Goal: Navigation & Orientation: Find specific page/section

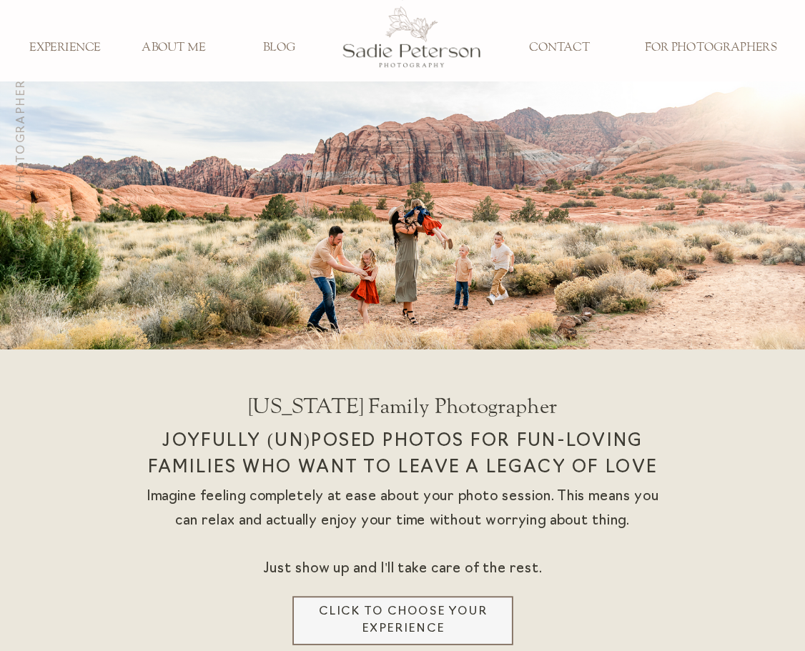
click at [411, 36] on div at bounding box center [412, 37] width 139 height 89
click at [279, 48] on span "BLOG" at bounding box center [279, 47] width 32 height 14
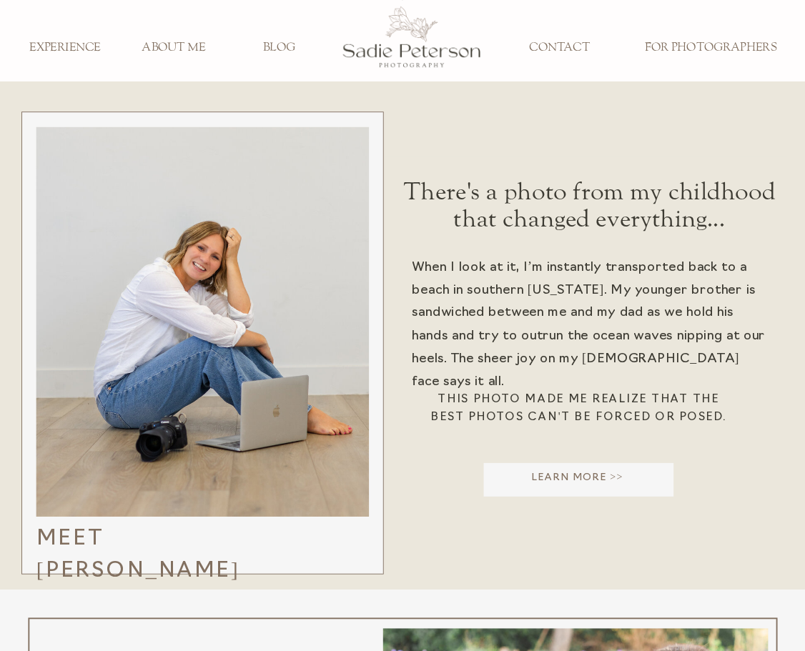
scroll to position [46, 0]
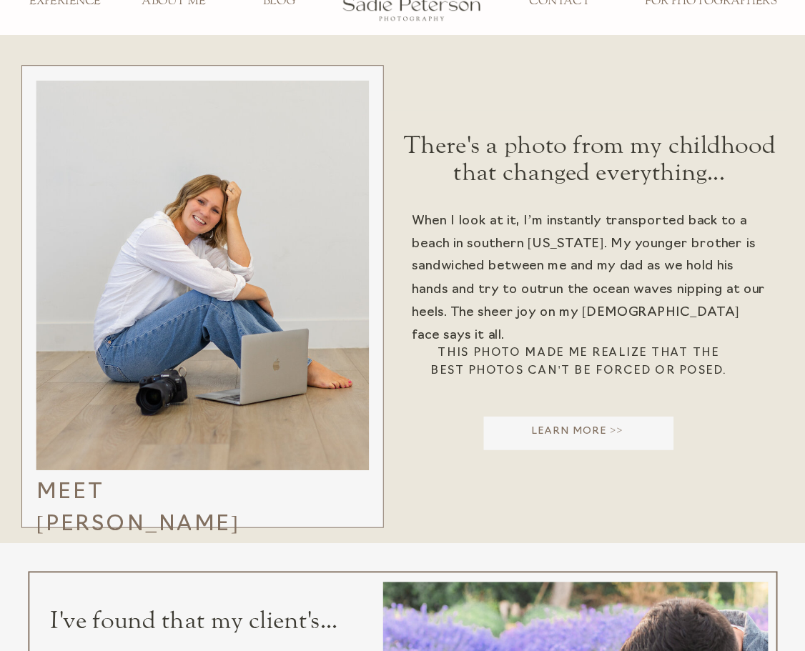
click at [579, 365] on h3 "This photo made me realize that the best photos can't be forced or posed." at bounding box center [579, 365] width 312 height 41
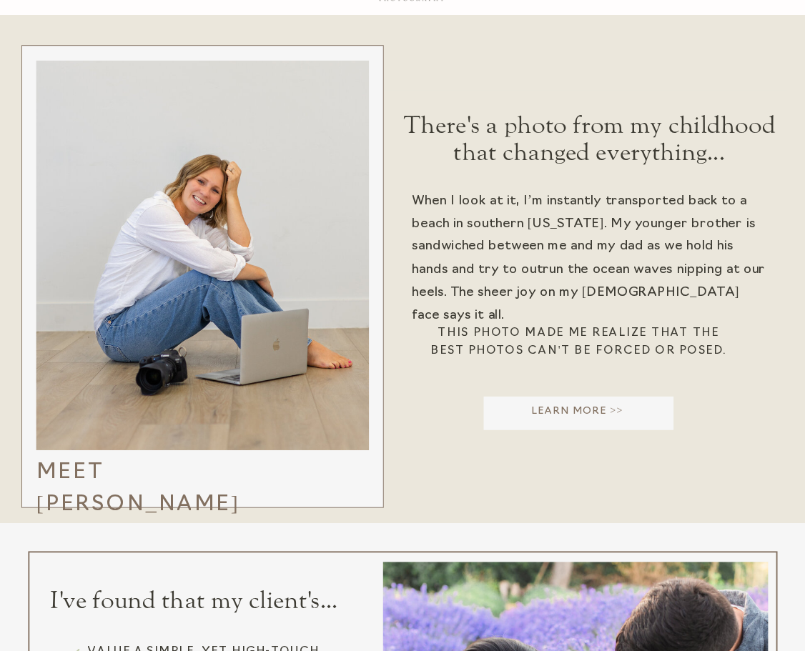
click at [577, 415] on p "Learn More >>" at bounding box center [577, 415] width 192 height 21
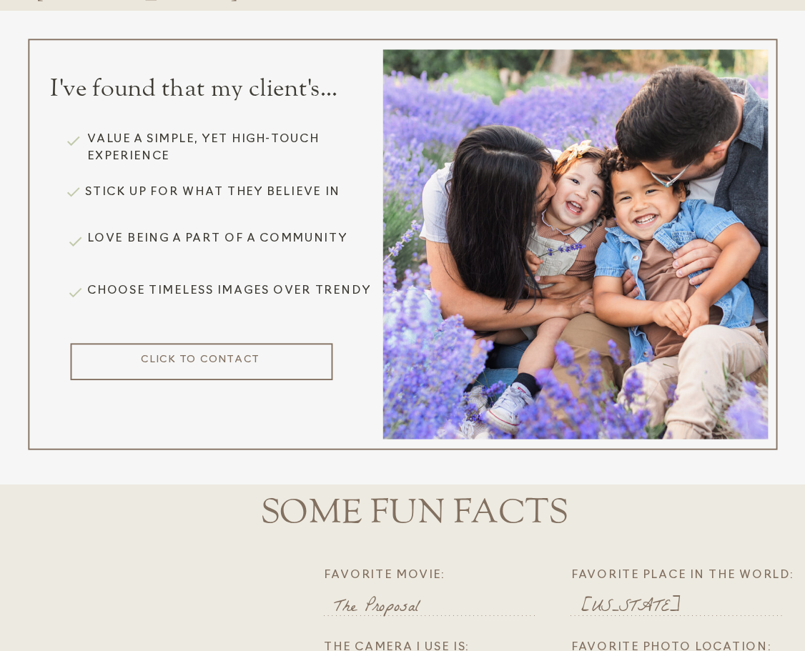
scroll to position [590, 0]
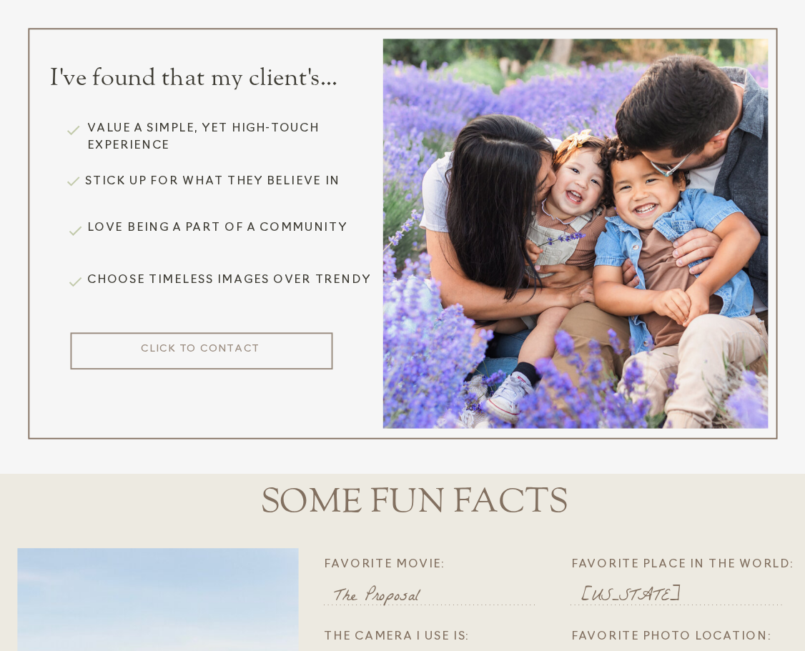
click at [201, 350] on div at bounding box center [202, 351] width 262 height 37
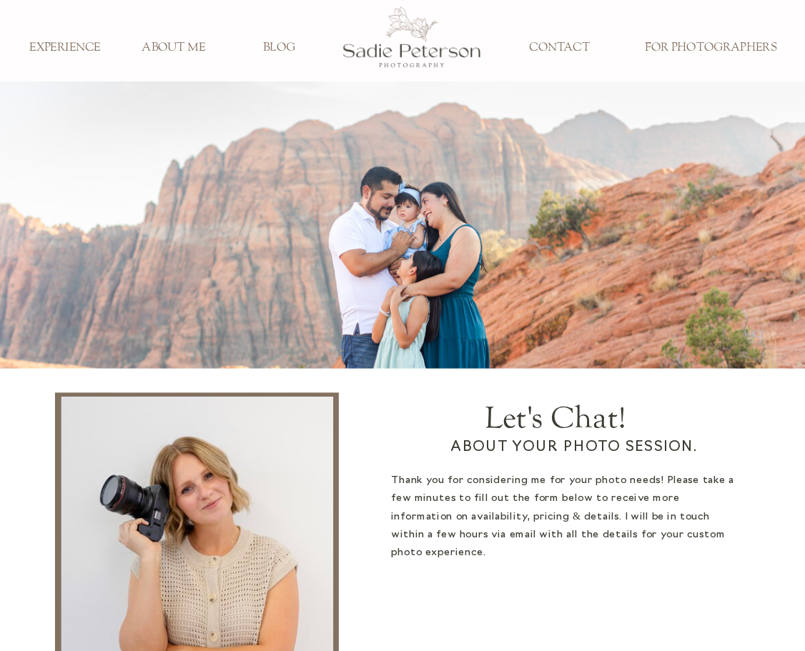
click at [559, 48] on span "CONTACT" at bounding box center [559, 47] width 60 height 14
click at [65, 48] on span "EXPERIENCE" at bounding box center [64, 47] width 71 height 14
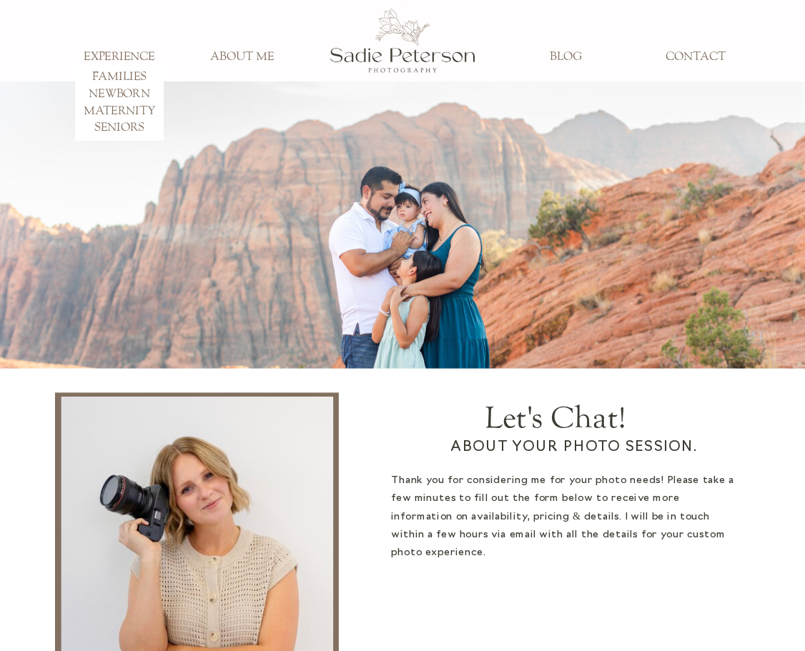
click at [197, 574] on div at bounding box center [197, 574] width 272 height 355
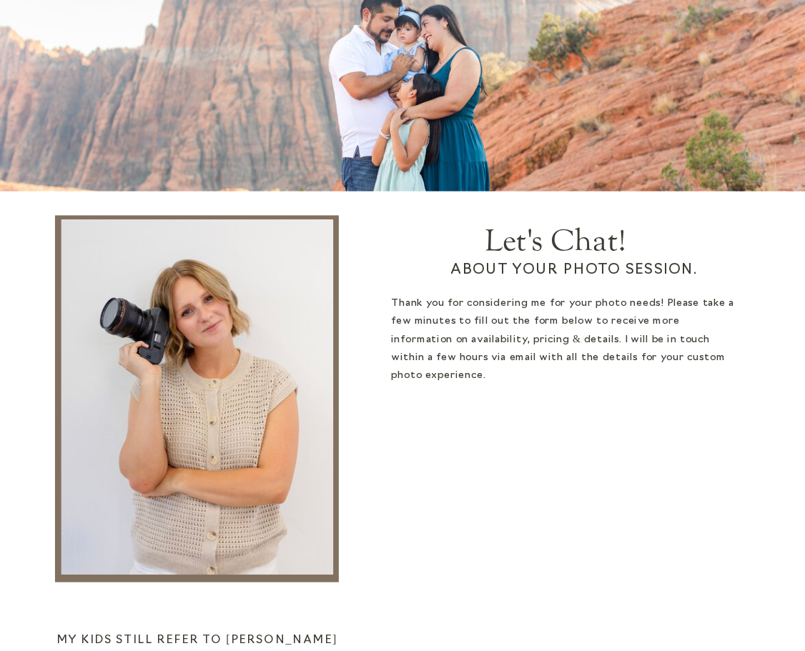
click at [197, 397] on div at bounding box center [197, 397] width 272 height 355
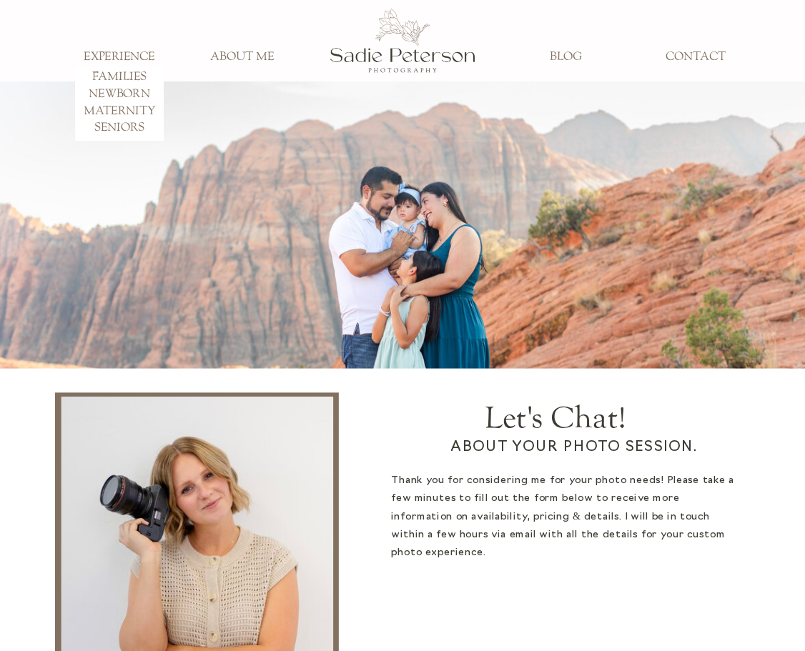
click at [119, 104] on span "MATERNITY" at bounding box center [120, 111] width 72 height 14
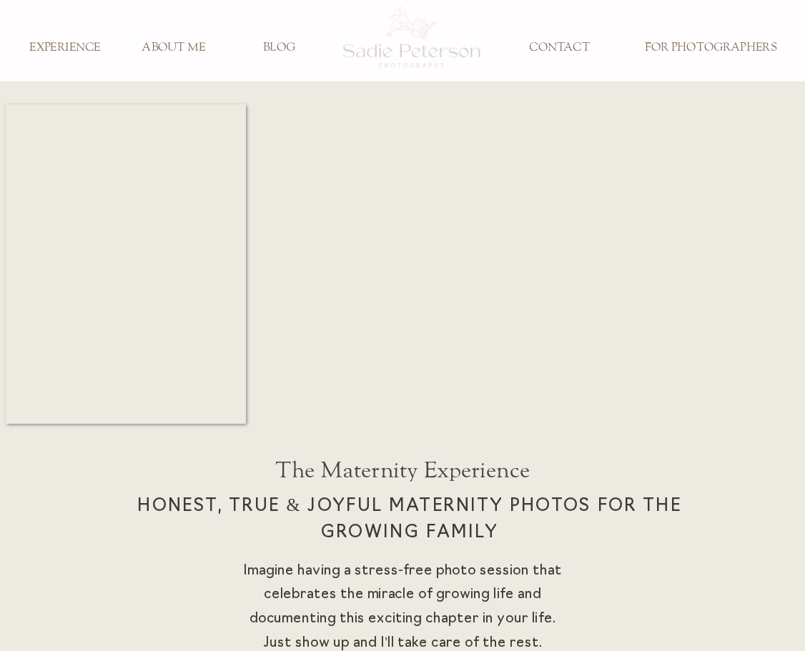
scroll to position [37, 0]
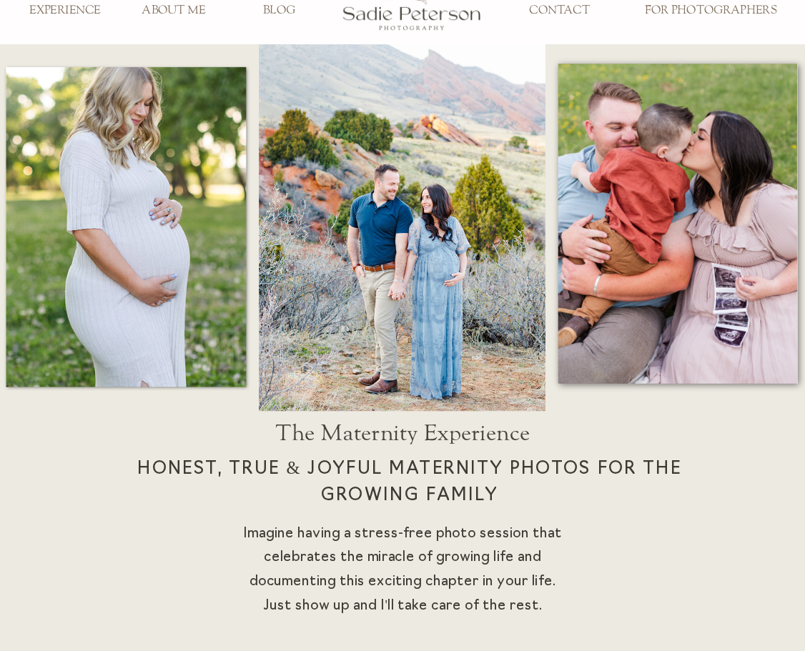
click at [559, 11] on span "CONTACT" at bounding box center [559, 10] width 60 height 14
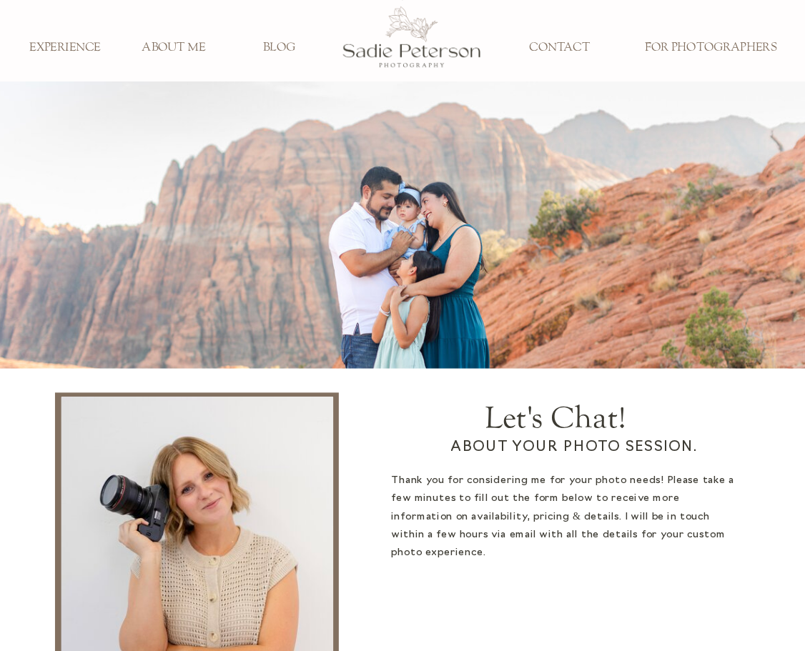
click at [403, 225] on div at bounding box center [403, 225] width 808 height 287
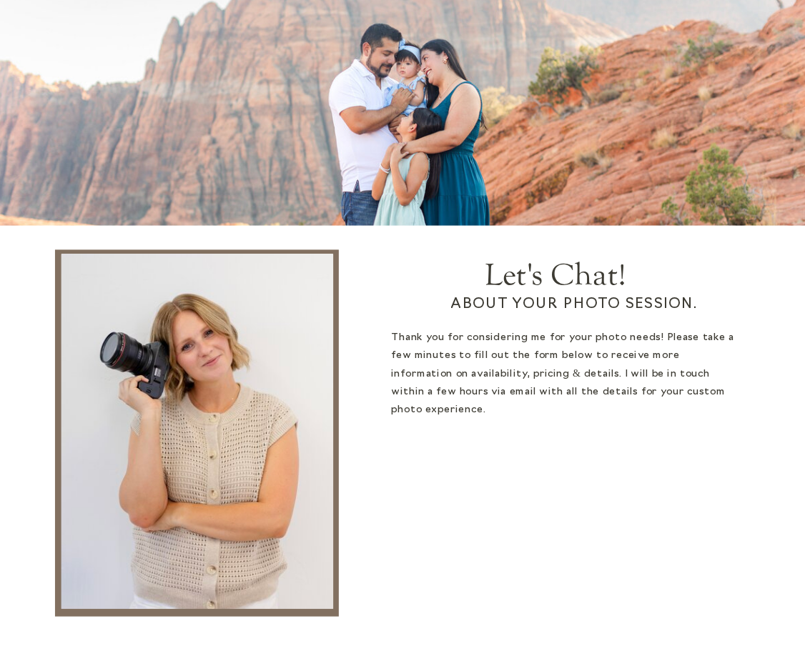
scroll to position [800, 0]
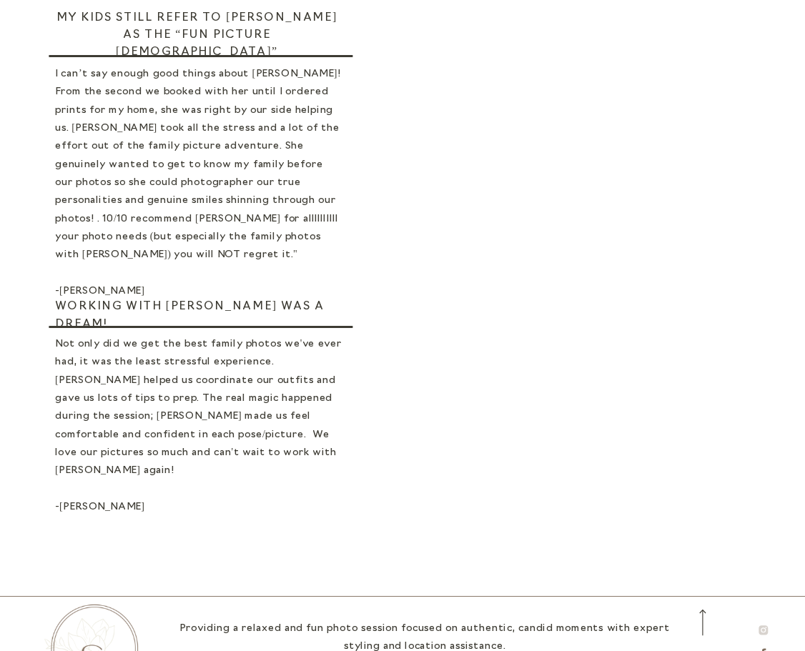
click at [763, 630] on circle at bounding box center [764, 631] width 4 height 4
click at [702, 622] on polygon at bounding box center [702, 622] width 6 height 26
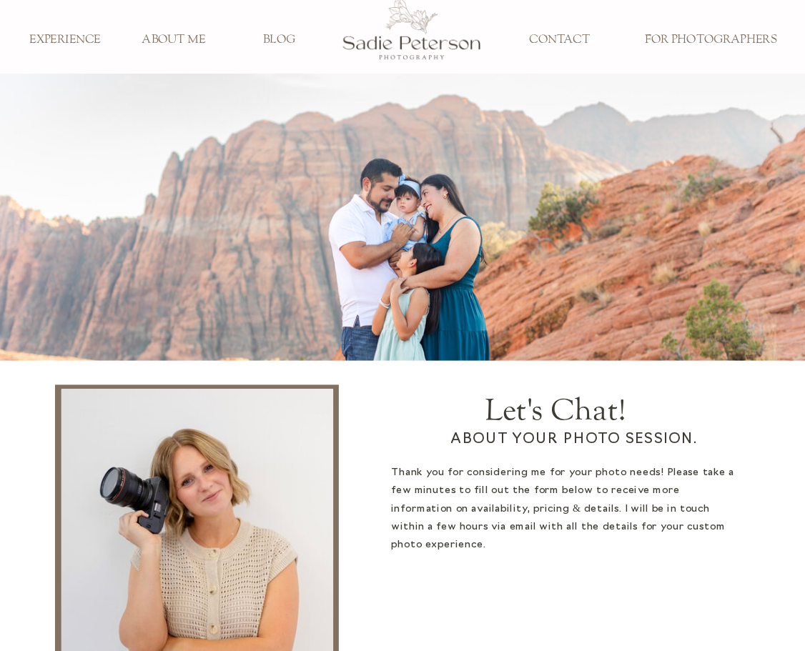
scroll to position [0, 0]
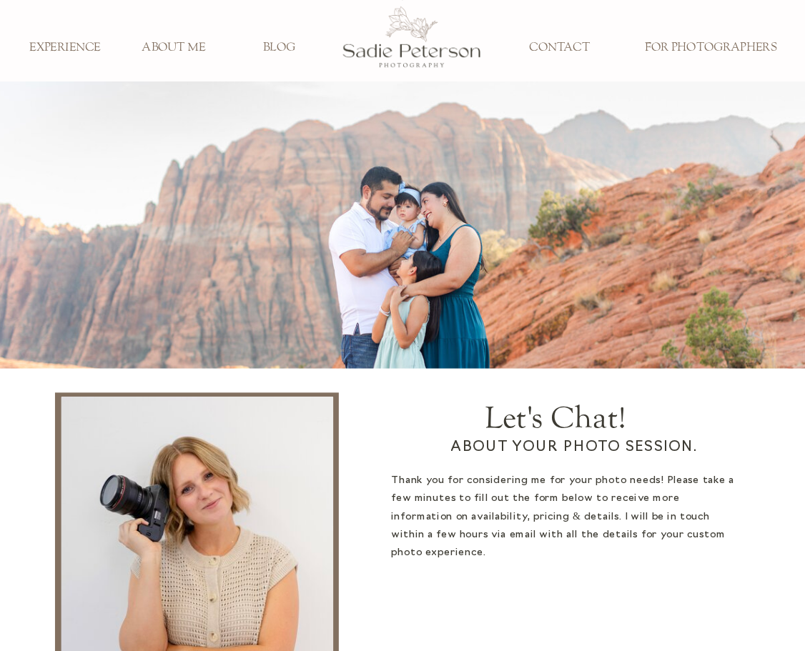
click at [711, 48] on span "FOR PHOTOGRAPHERS" at bounding box center [711, 47] width 132 height 14
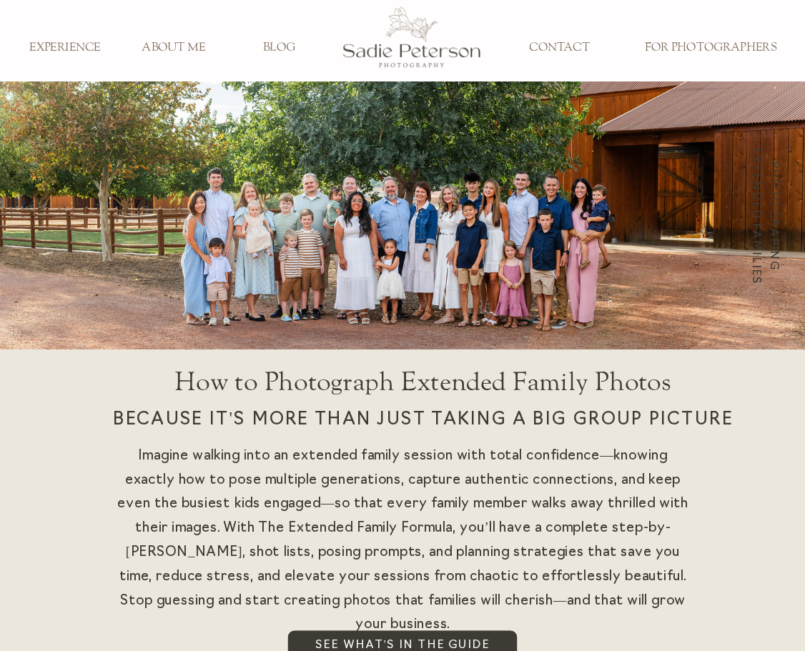
click at [423, 387] on span "How to Photograph Extended Family Photos" at bounding box center [422, 382] width 497 height 30
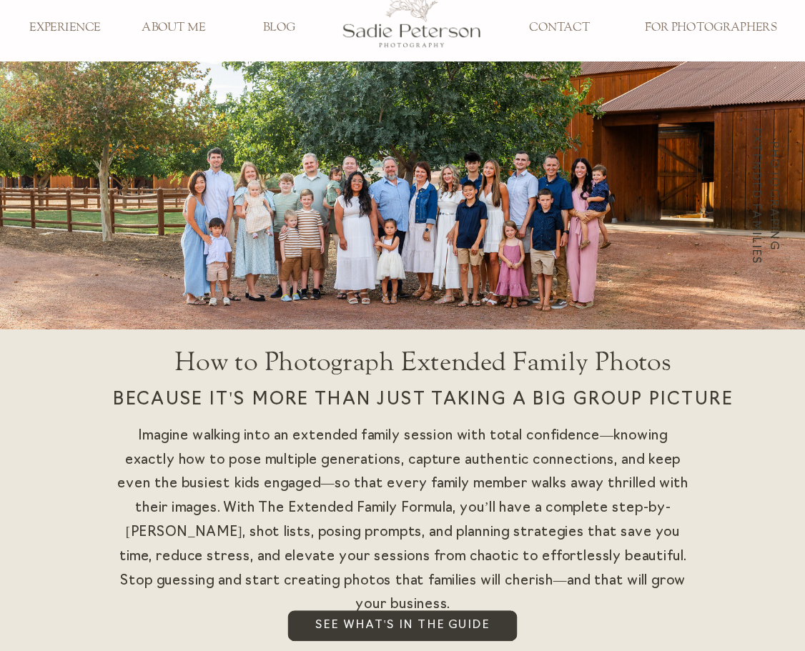
click at [65, 28] on span "EXPERIENCE" at bounding box center [64, 27] width 71 height 14
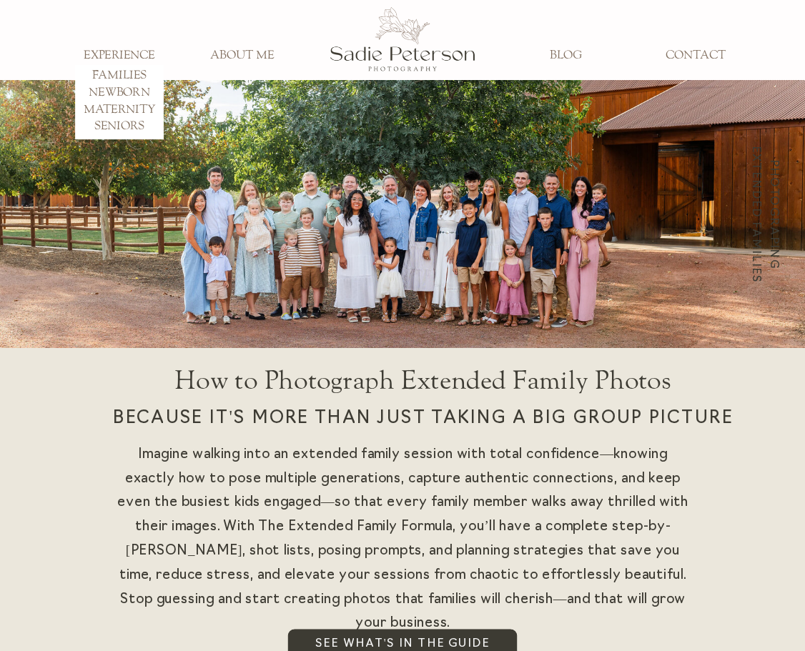
scroll to position [0, 0]
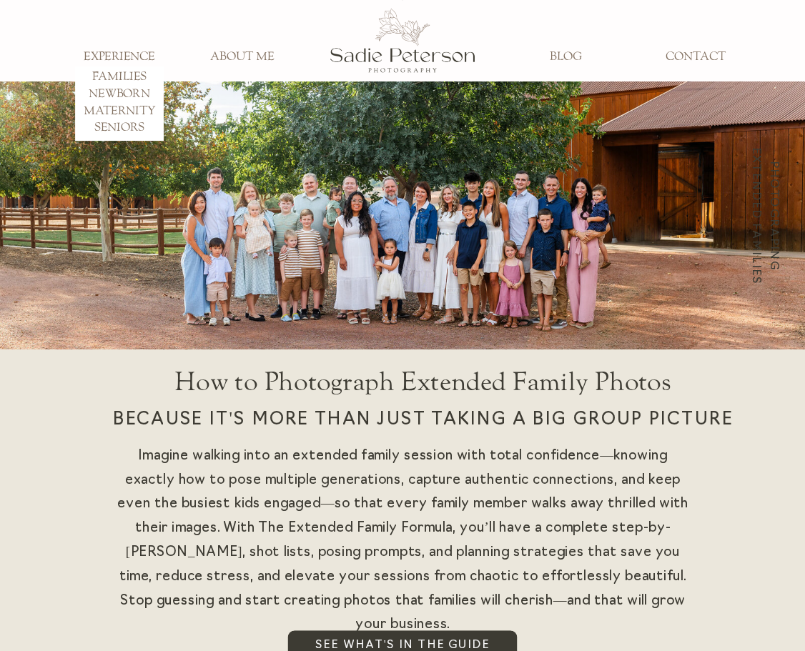
click at [566, 56] on span "BLOG" at bounding box center [566, 56] width 32 height 14
